Goal: Task Accomplishment & Management: Manage account settings

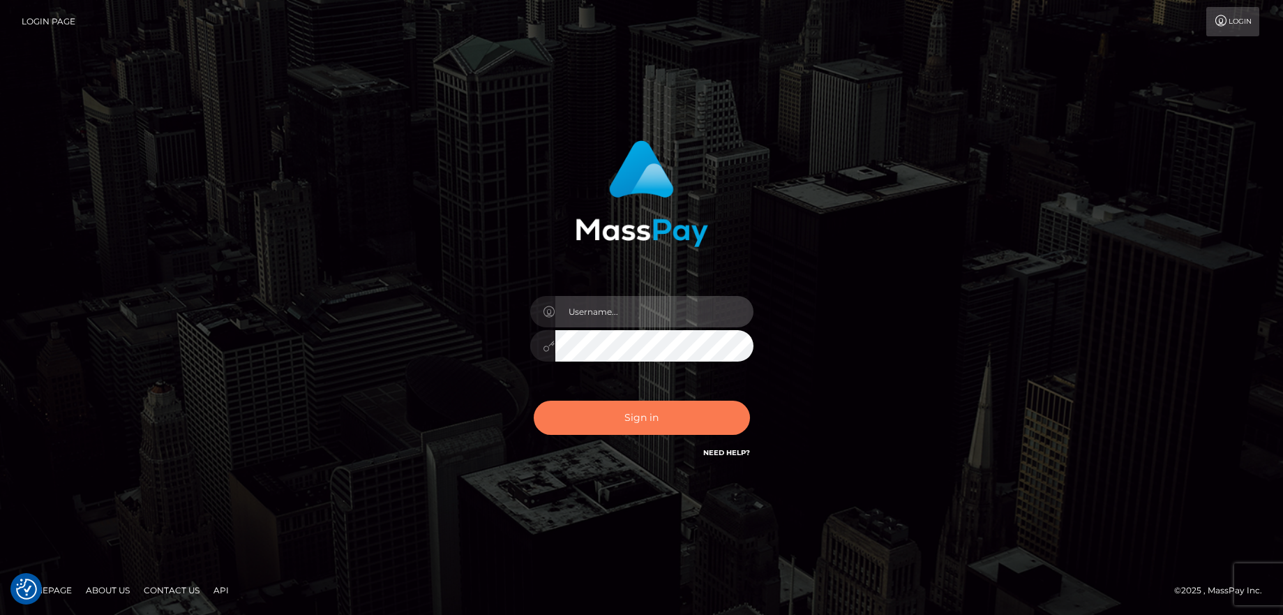
type input "balsaberisic"
click at [666, 412] on button "Sign in" at bounding box center [642, 417] width 216 height 34
type input "balsaberisic"
click at [659, 411] on button "Sign in" at bounding box center [642, 417] width 216 height 34
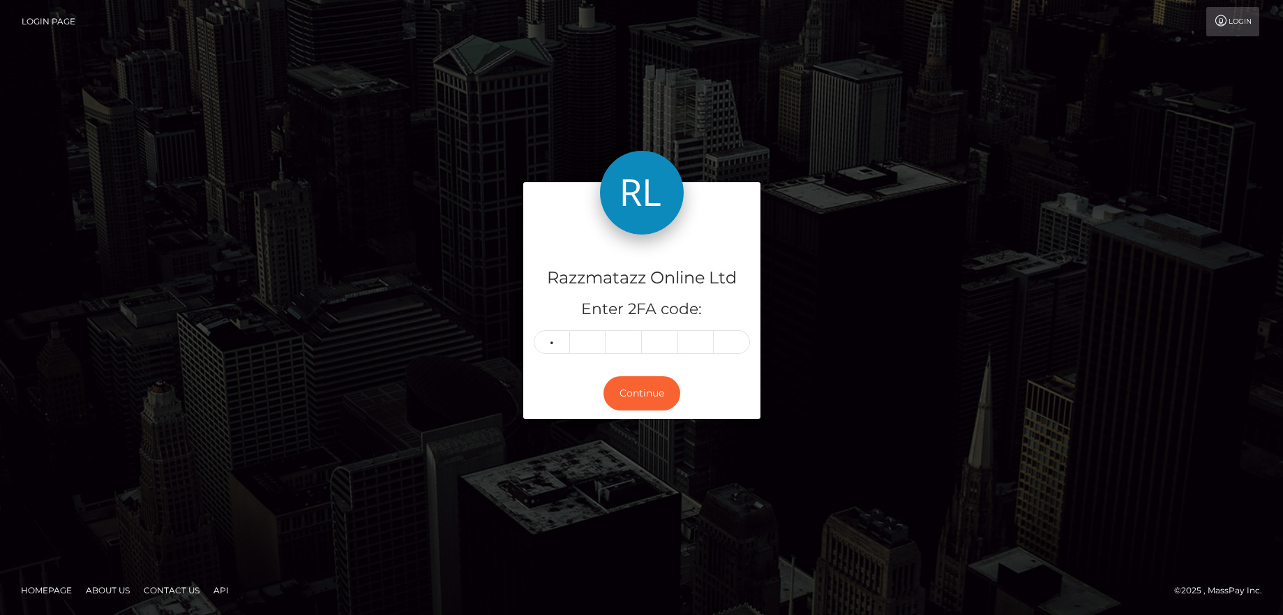
type input "6"
type input "2"
type input "8"
type input "5"
type input "2"
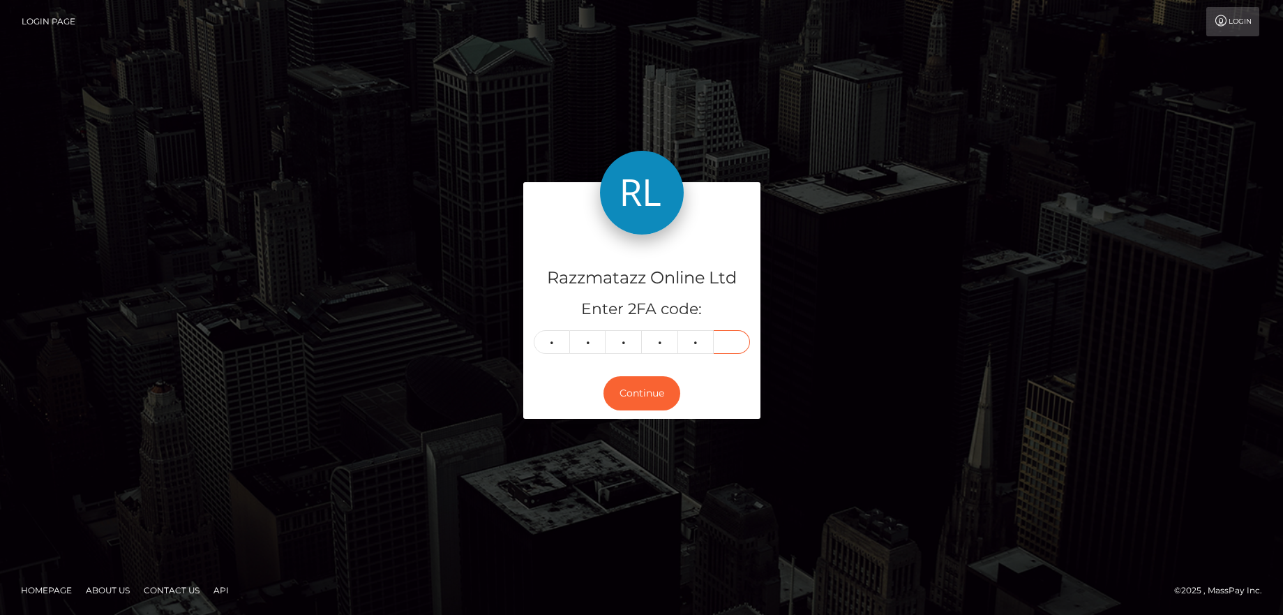
type input "7"
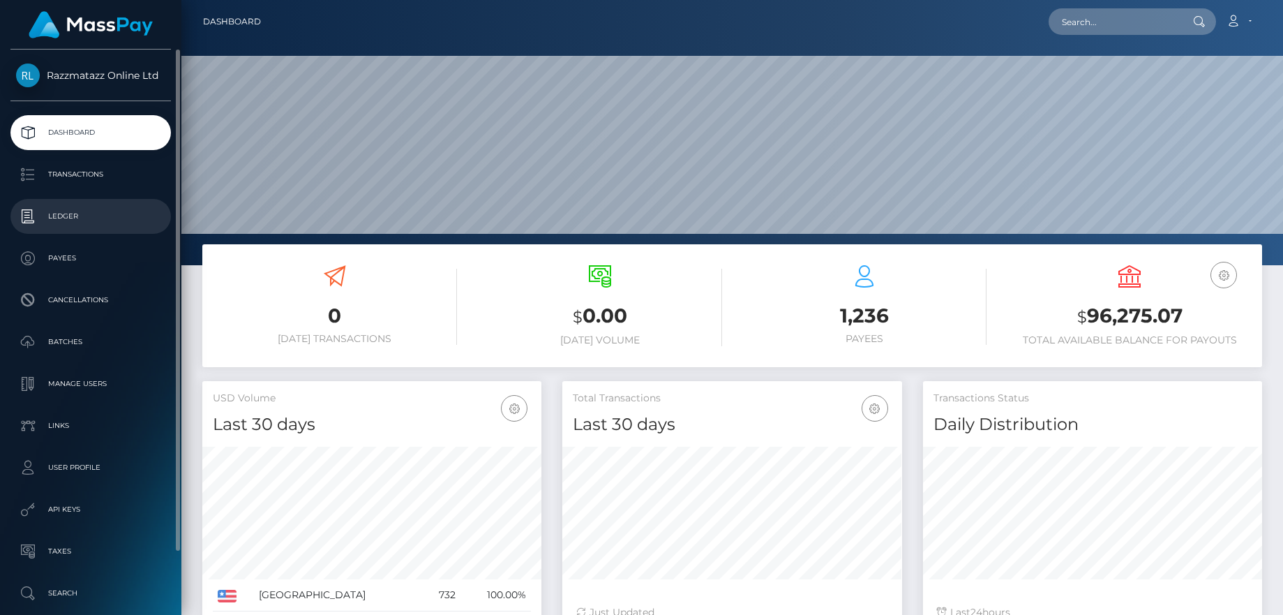
scroll to position [248, 340]
click at [76, 179] on p "Transactions" at bounding box center [90, 174] width 149 height 21
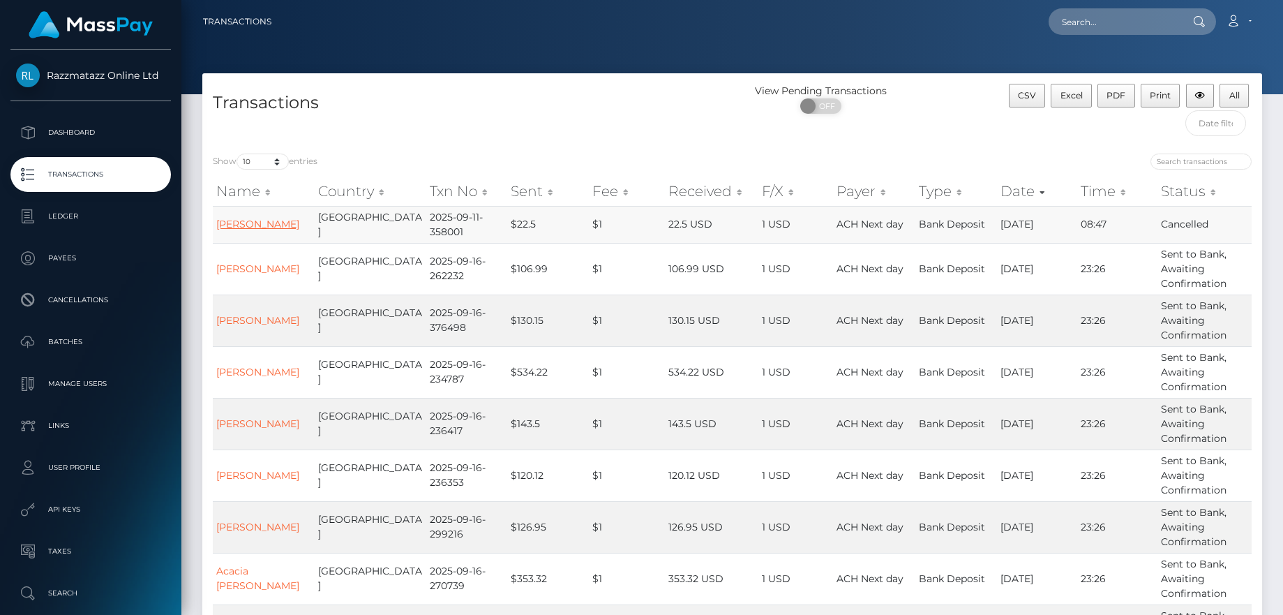
drag, startPoint x: 306, startPoint y: 218, endPoint x: 216, endPoint y: 230, distance: 90.9
click at [216, 230] on tr "Alicia Donovan United States 2025-09-11-358001 $22.5 $1 22.5 USD 1 USD ACH Next…" at bounding box center [732, 224] width 1039 height 37
click at [299, 227] on td "Alicia Donovan" at bounding box center [264, 224] width 102 height 37
drag, startPoint x: 299, startPoint y: 227, endPoint x: 214, endPoint y: 225, distance: 84.4
click at [214, 225] on td "Alicia Donovan" at bounding box center [264, 224] width 102 height 37
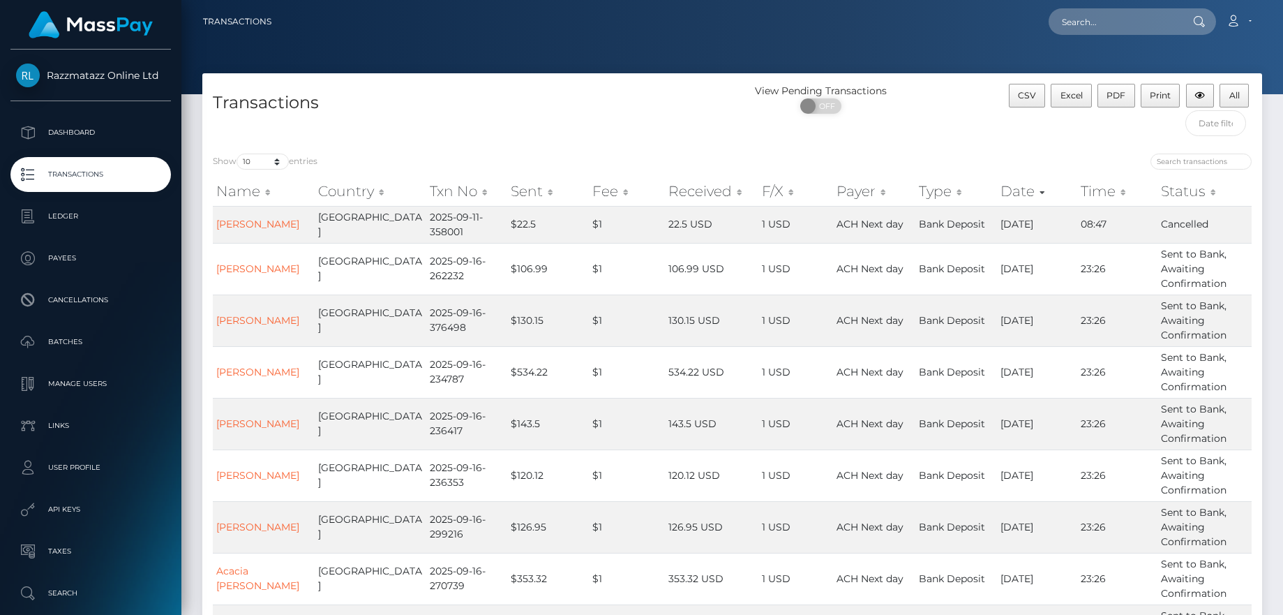
copy link "Alicia Donovan"
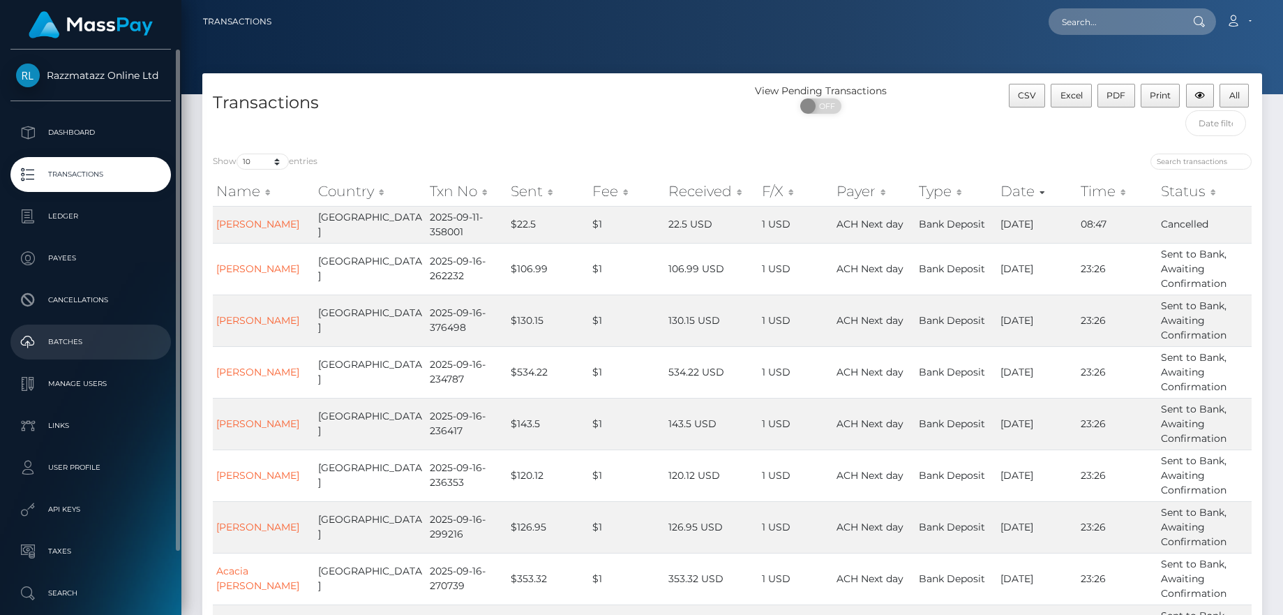
click at [101, 349] on p "Batches" at bounding box center [90, 341] width 149 height 21
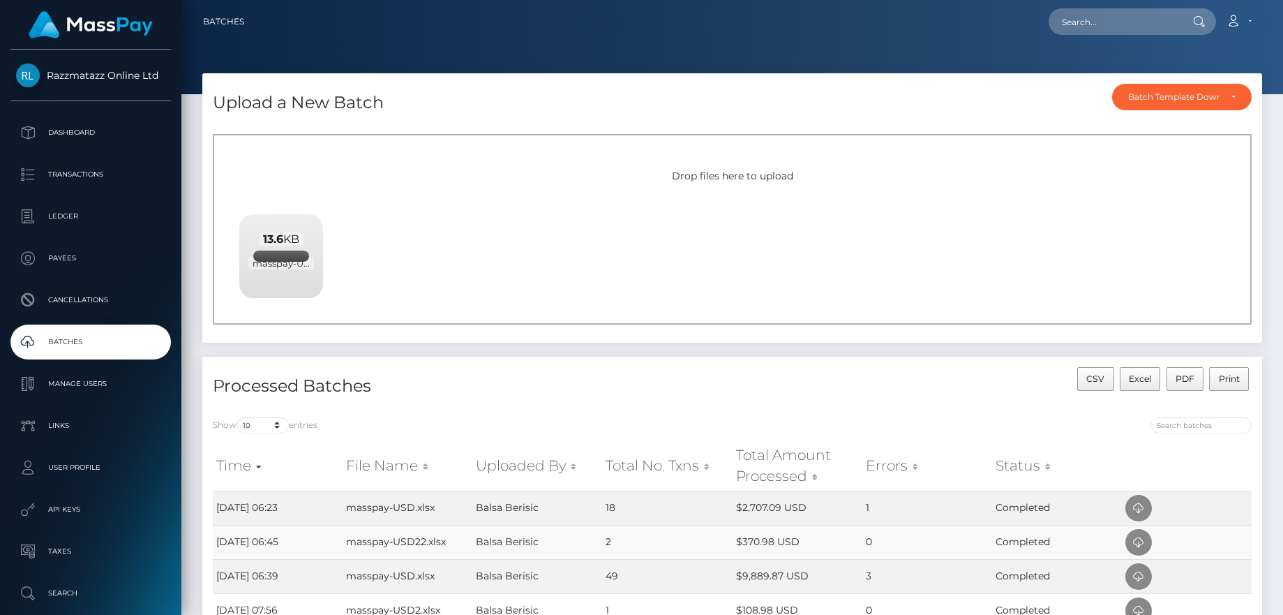
click at [887, 554] on td "0" at bounding box center [927, 542] width 130 height 34
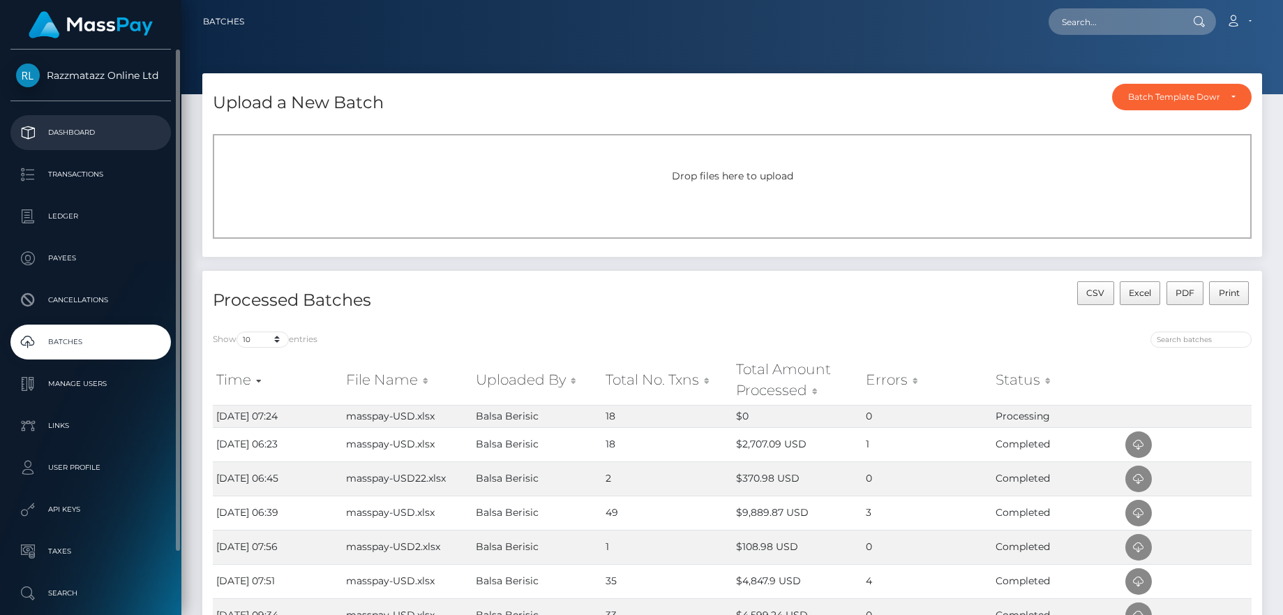
click at [111, 133] on p "Dashboard" at bounding box center [90, 132] width 149 height 21
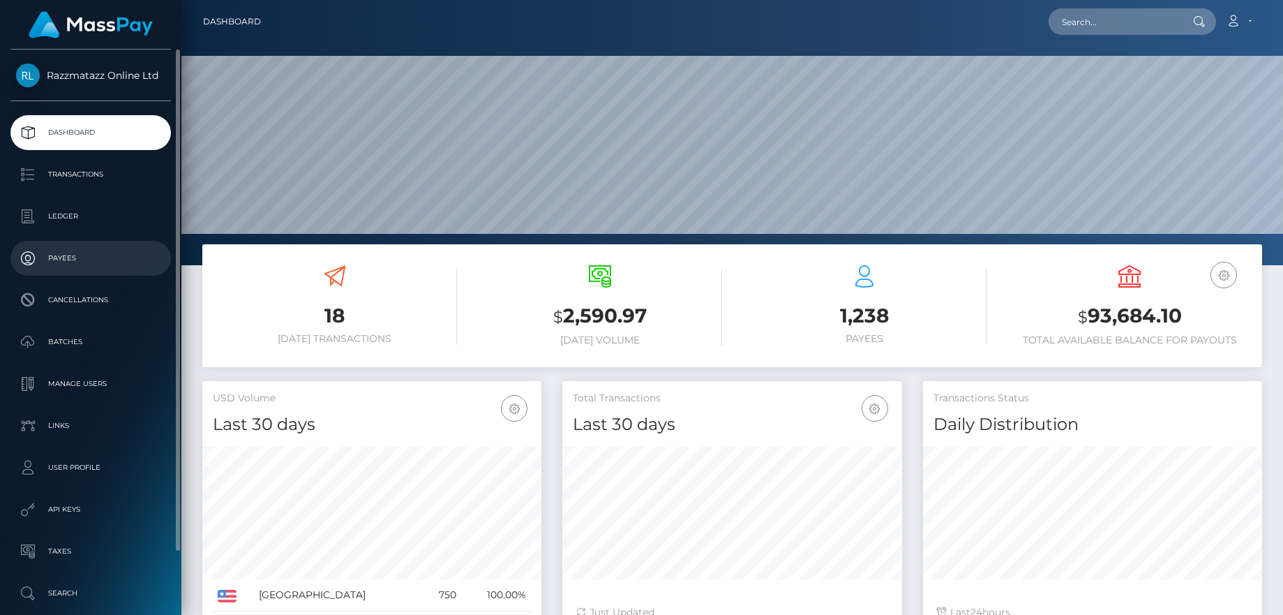
scroll to position [248, 340]
click at [100, 363] on ul "Dashboard Transactions Ledger Payees Cancellations Batches Links" at bounding box center [90, 362] width 181 height 495
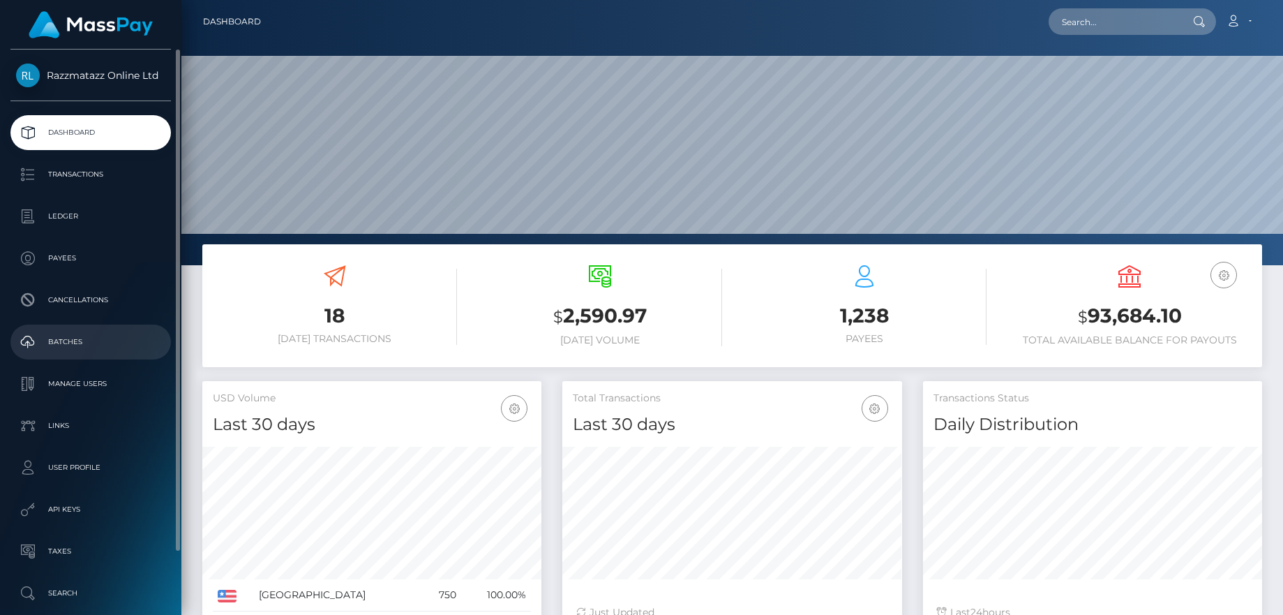
click at [100, 357] on link "Batches" at bounding box center [90, 341] width 160 height 35
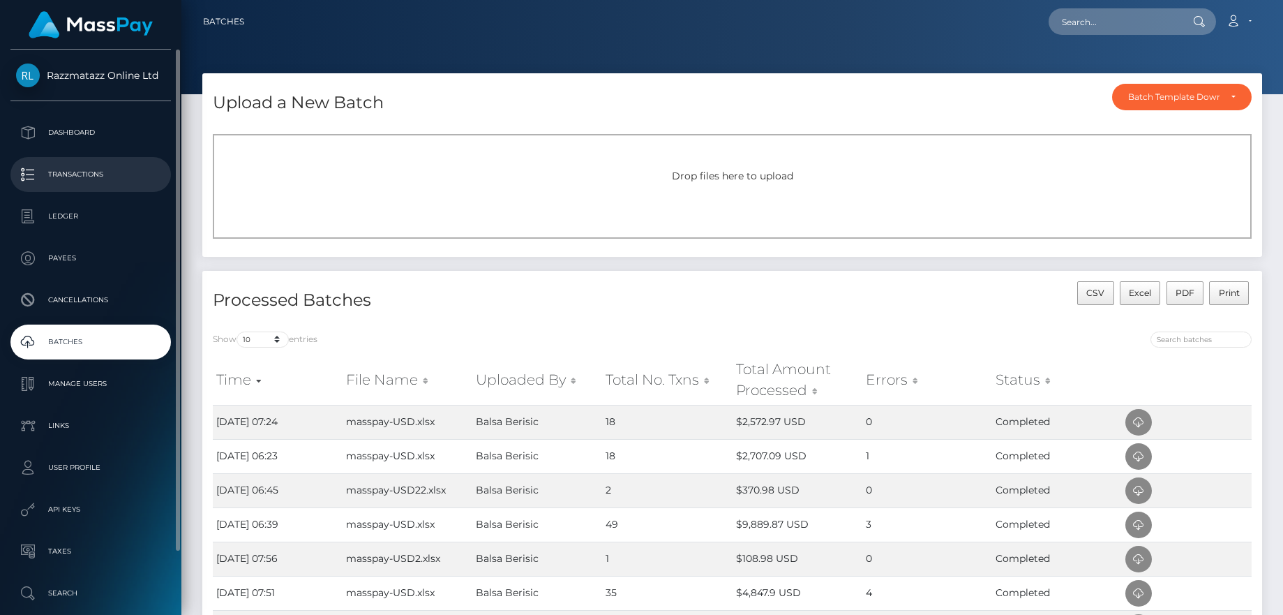
click at [91, 174] on p "Transactions" at bounding box center [90, 174] width 149 height 21
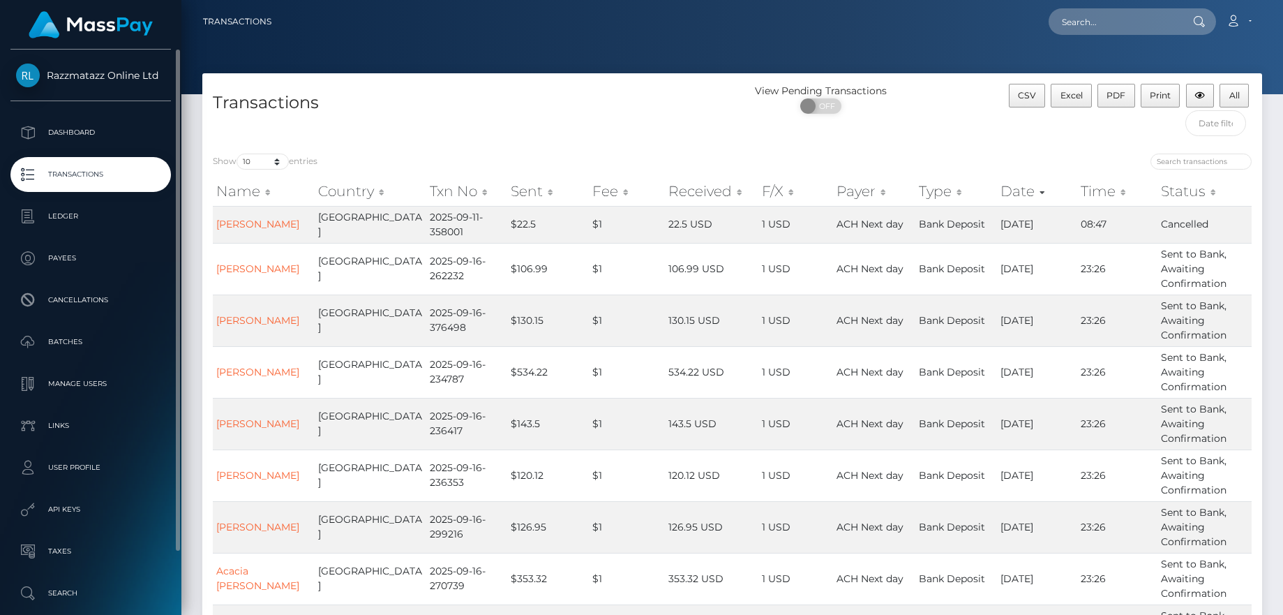
click at [100, 184] on p "Transactions" at bounding box center [90, 174] width 149 height 21
click at [82, 185] on p "Transactions" at bounding box center [90, 174] width 149 height 21
click at [91, 142] on p "Dashboard" at bounding box center [90, 132] width 149 height 21
click at [83, 127] on p "Dashboard" at bounding box center [90, 132] width 149 height 21
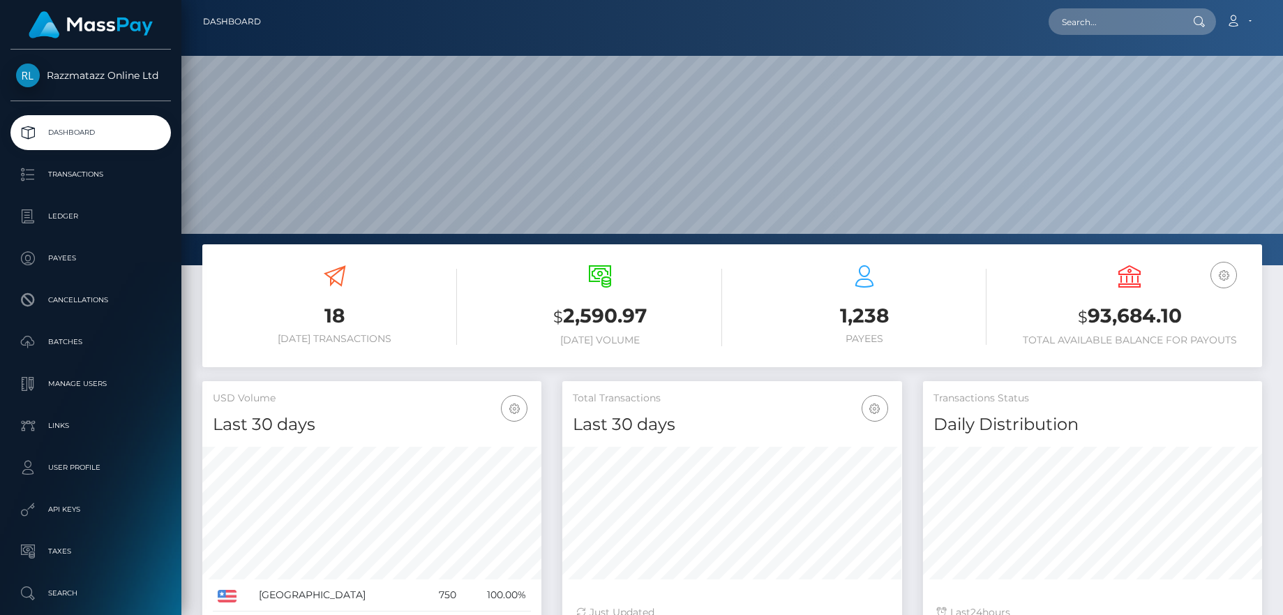
scroll to position [248, 340]
click at [130, 137] on p "Dashboard" at bounding box center [90, 132] width 149 height 21
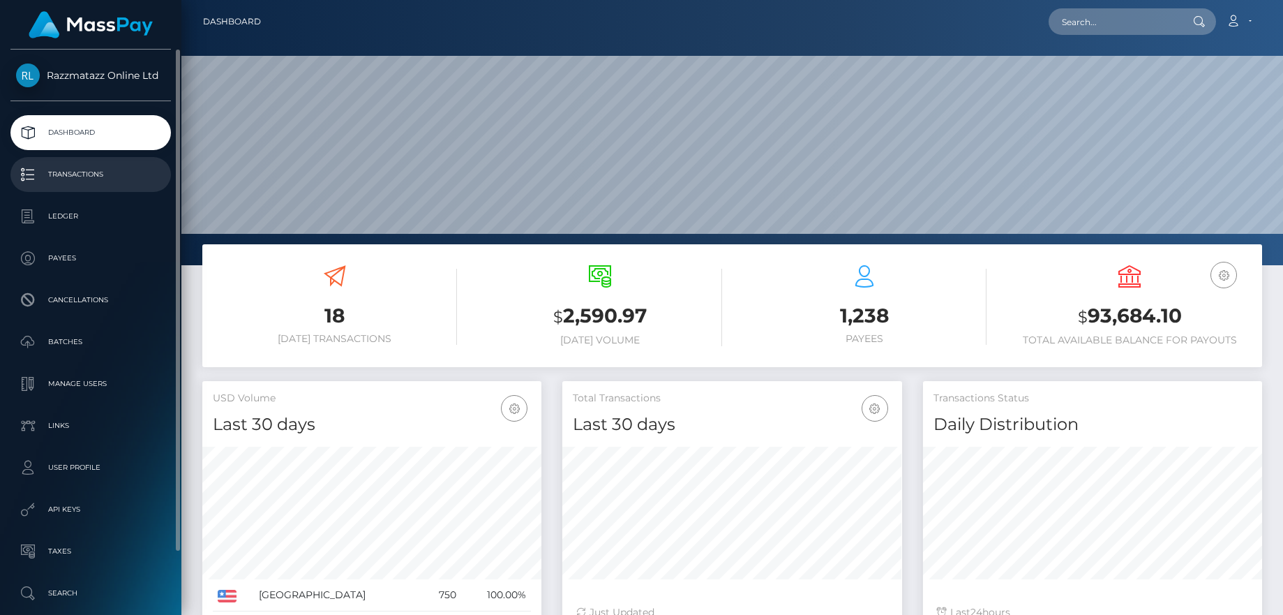
click at [105, 164] on p "Transactions" at bounding box center [90, 174] width 149 height 21
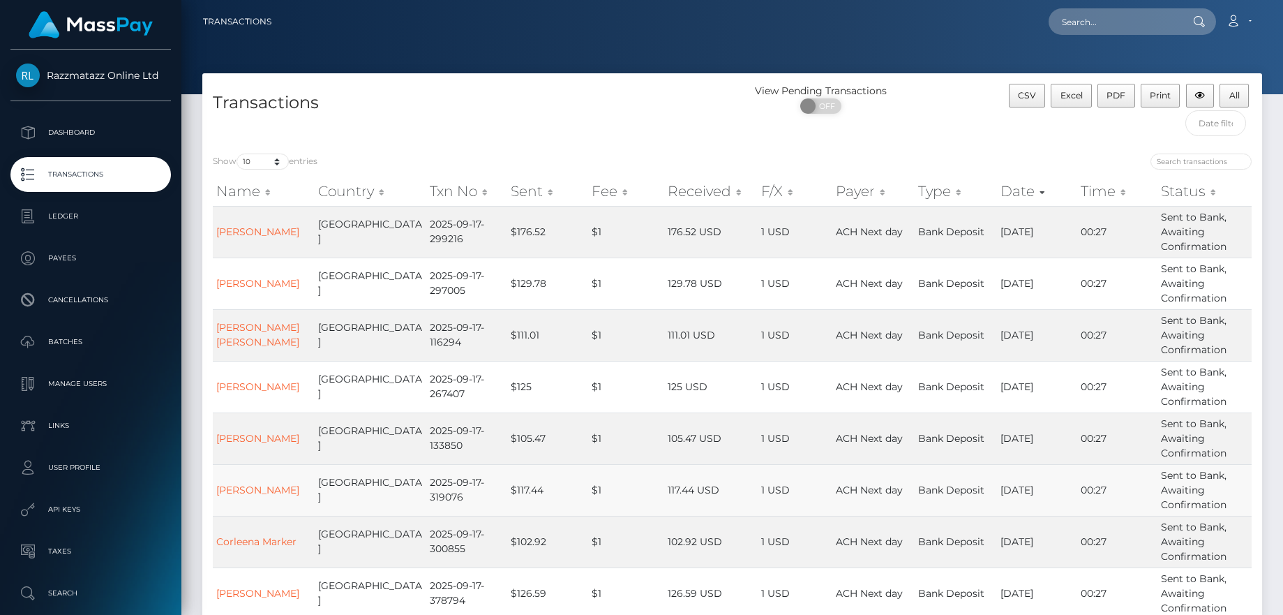
scroll to position [209, 0]
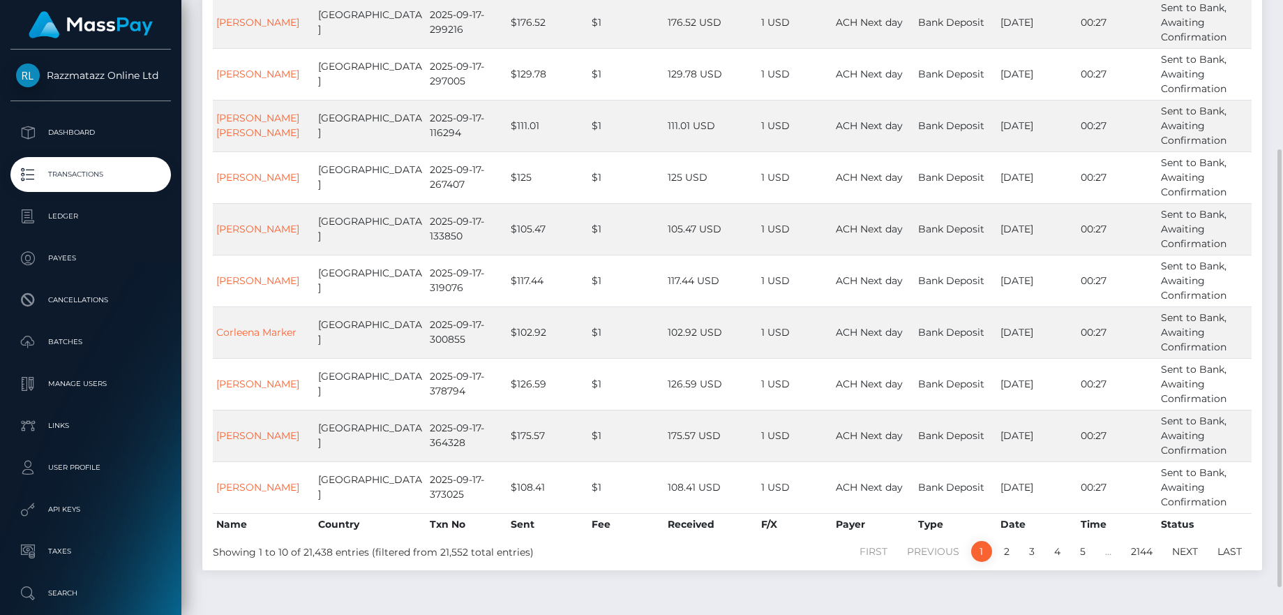
click at [1006, 567] on div "Show 10 25 50 100 250 500 1,000 3,500 entries Name Country Txn No Sent Fee Rece…" at bounding box center [732, 252] width 1060 height 636
click at [1007, 561] on link "2" at bounding box center [1006, 551] width 21 height 21
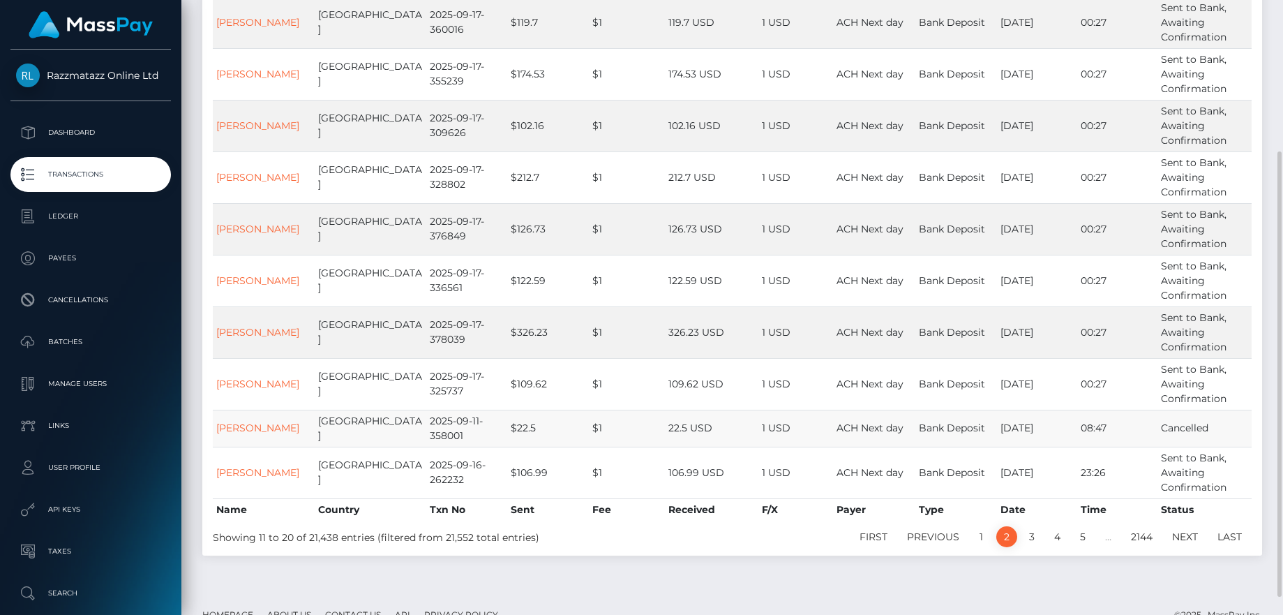
scroll to position [234, 0]
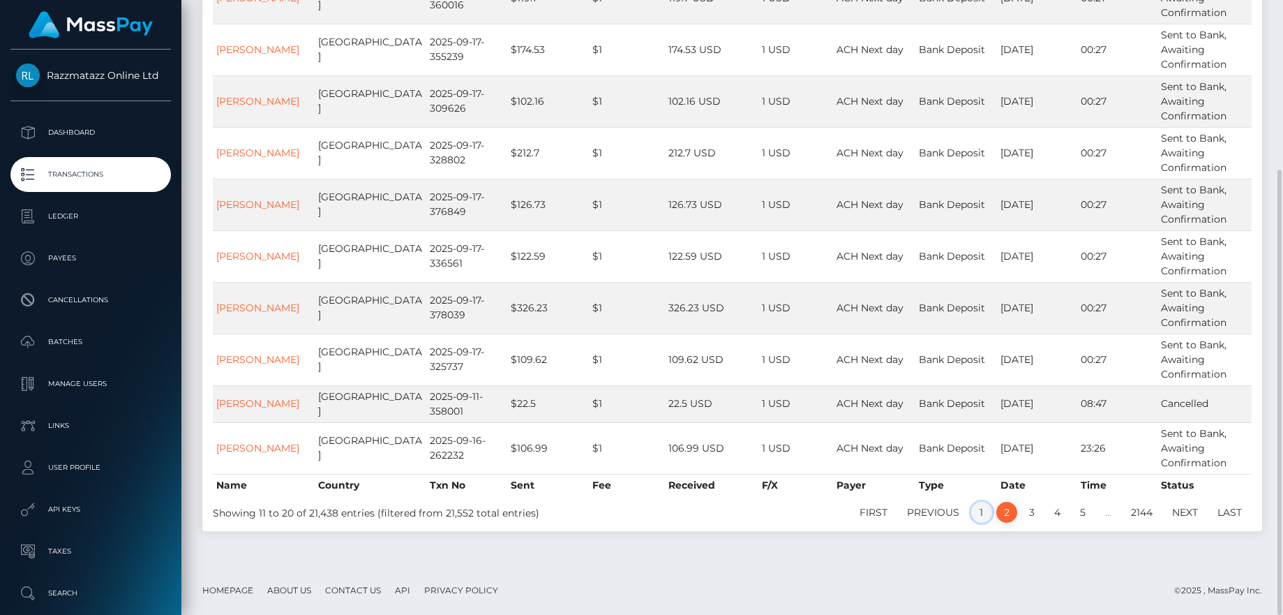
click at [983, 517] on link "1" at bounding box center [981, 512] width 21 height 21
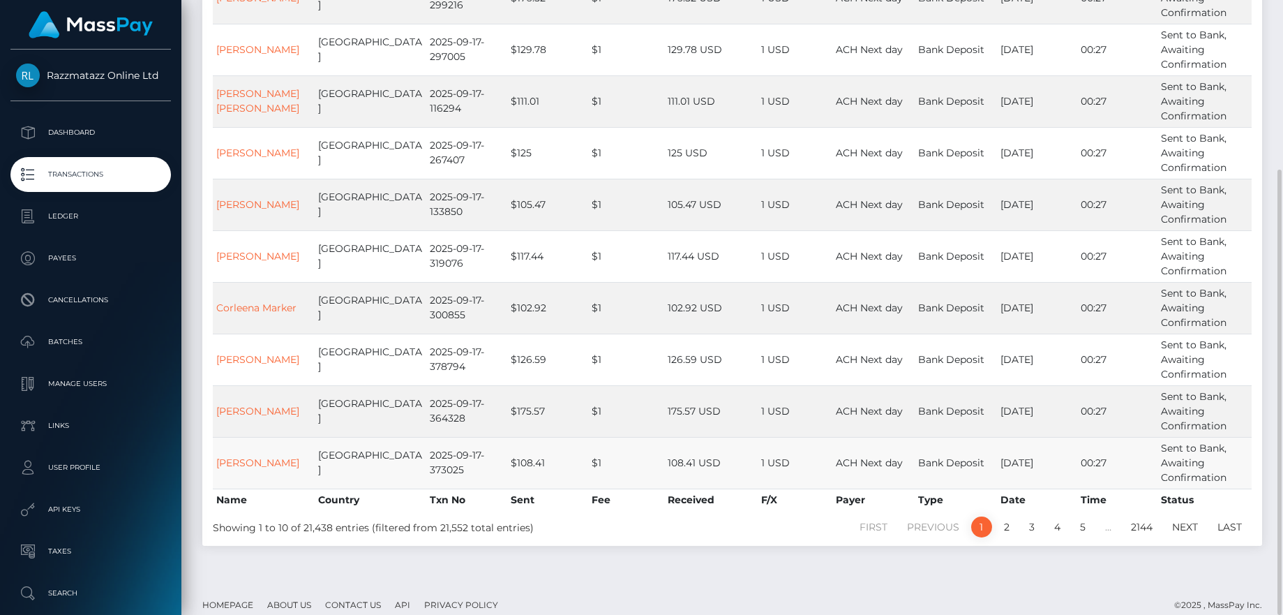
scroll to position [129, 0]
